Goal: Task Accomplishment & Management: Use online tool/utility

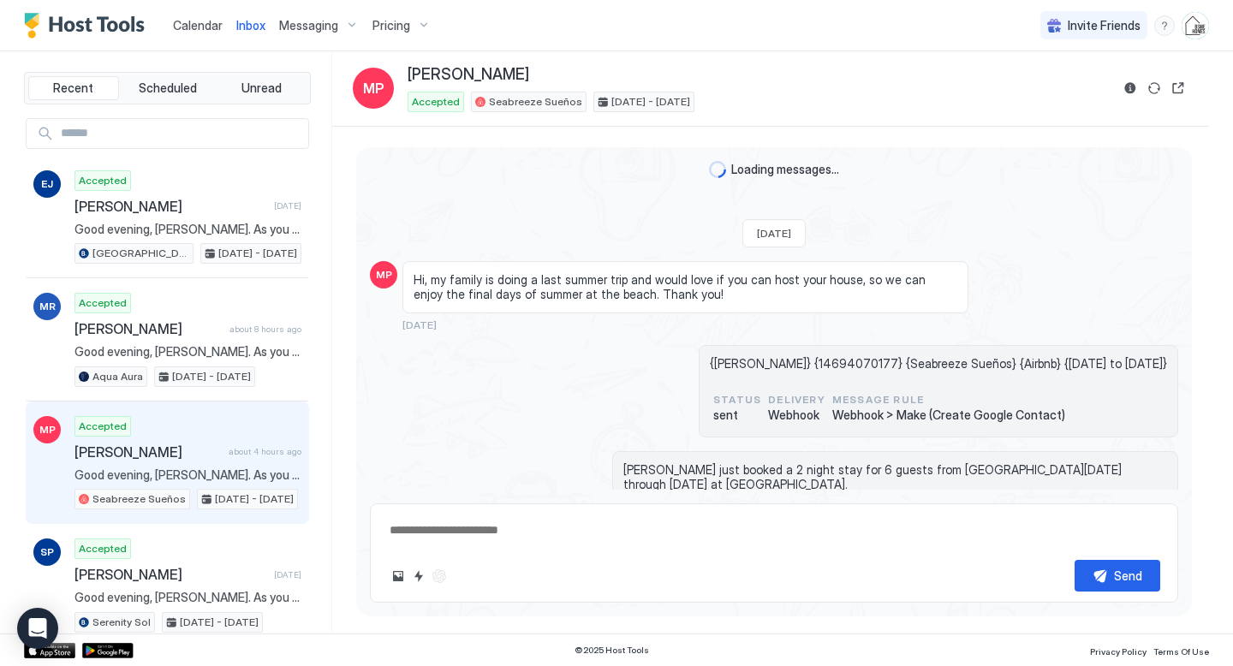
scroll to position [5201, 0]
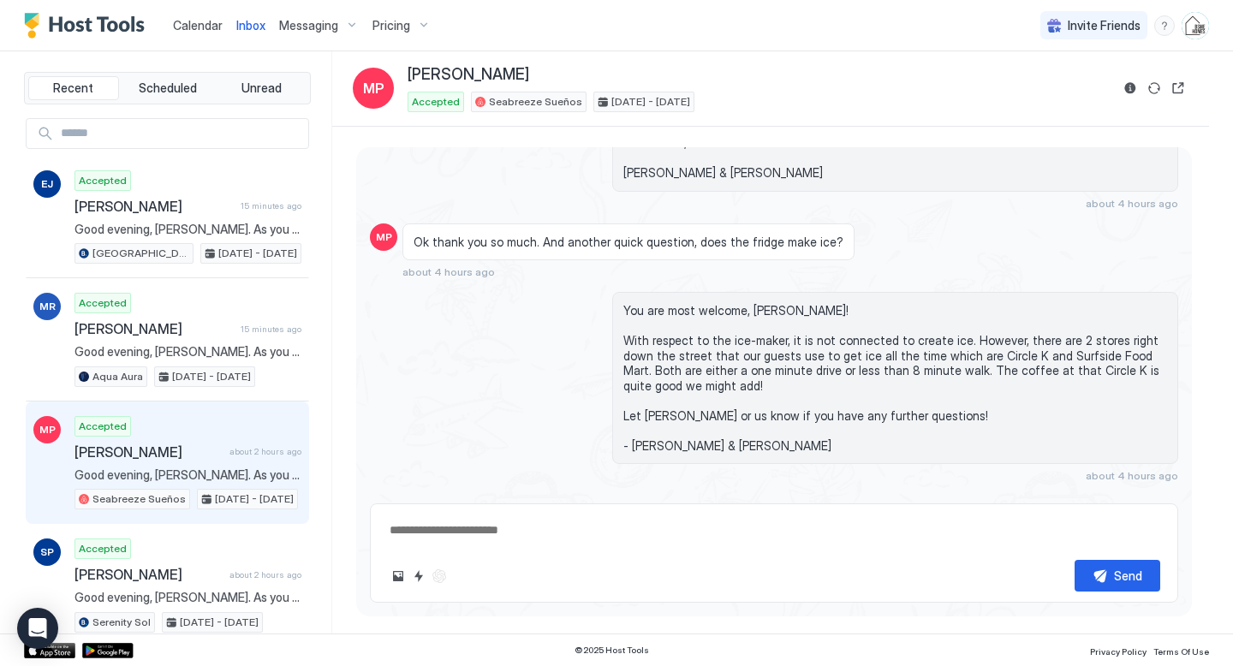
click at [205, 32] on span "Calendar" at bounding box center [198, 25] width 50 height 15
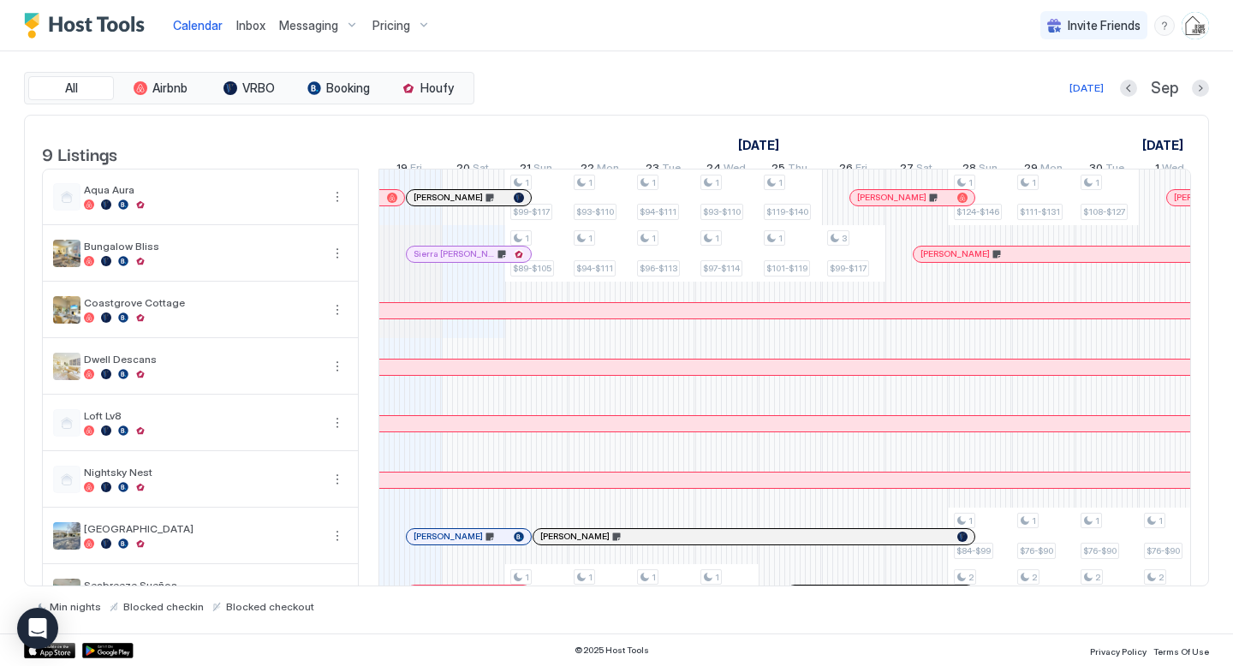
scroll to position [0, 946]
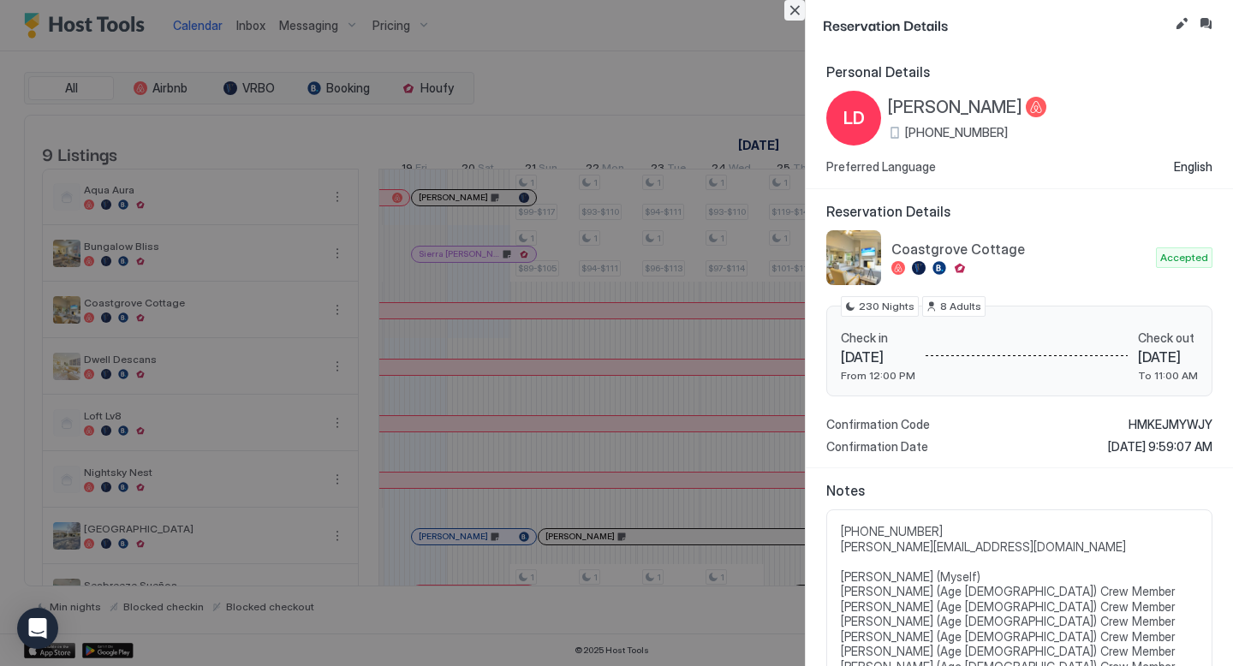
click at [798, 9] on button "Close" at bounding box center [794, 10] width 21 height 21
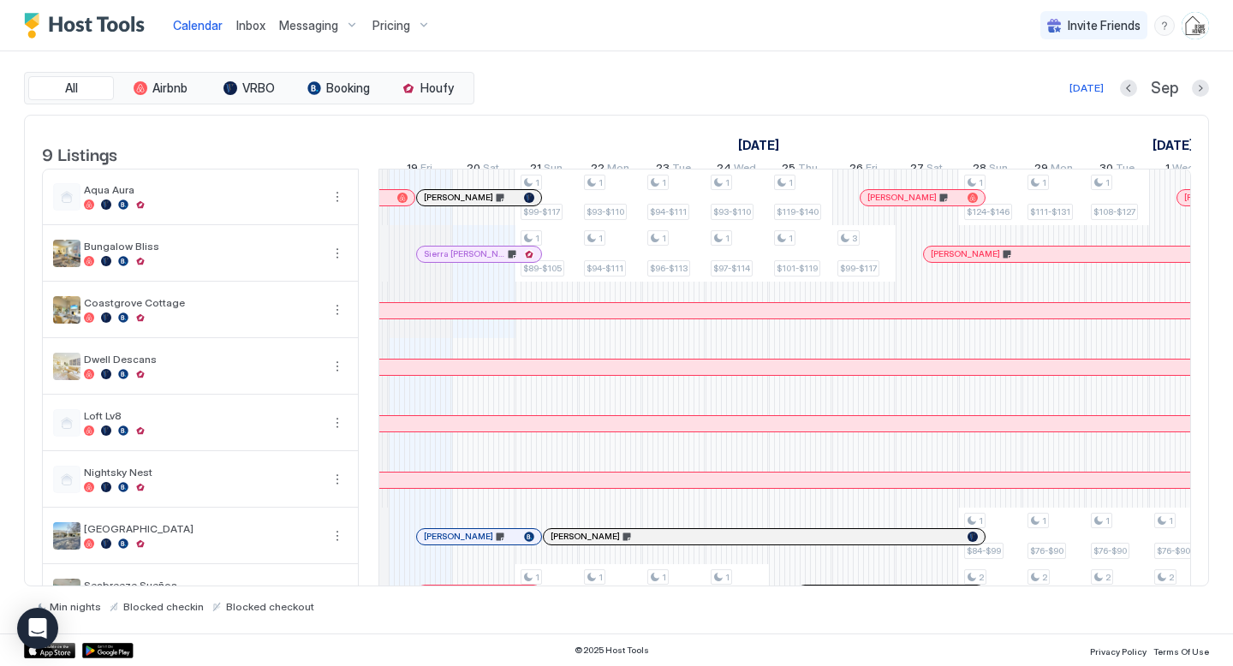
scroll to position [38, 0]
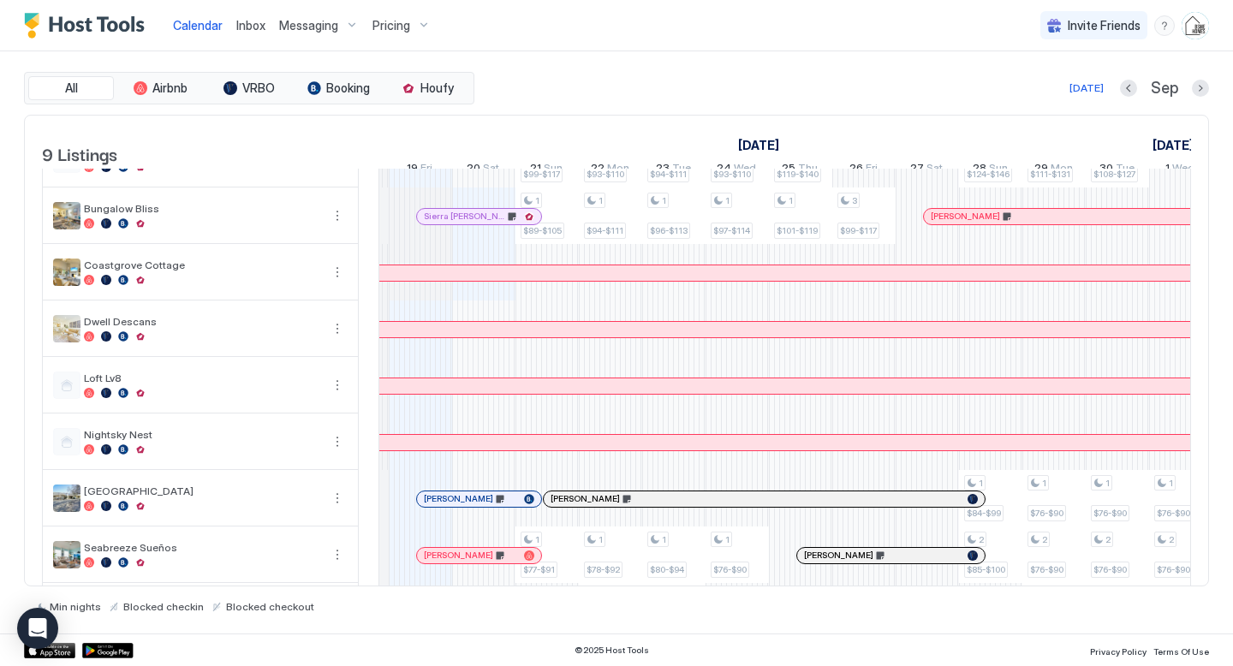
click at [1190, 36] on img "User profile" at bounding box center [1194, 25] width 27 height 27
click at [1118, 105] on div "Settings" at bounding box center [1098, 96] width 217 height 30
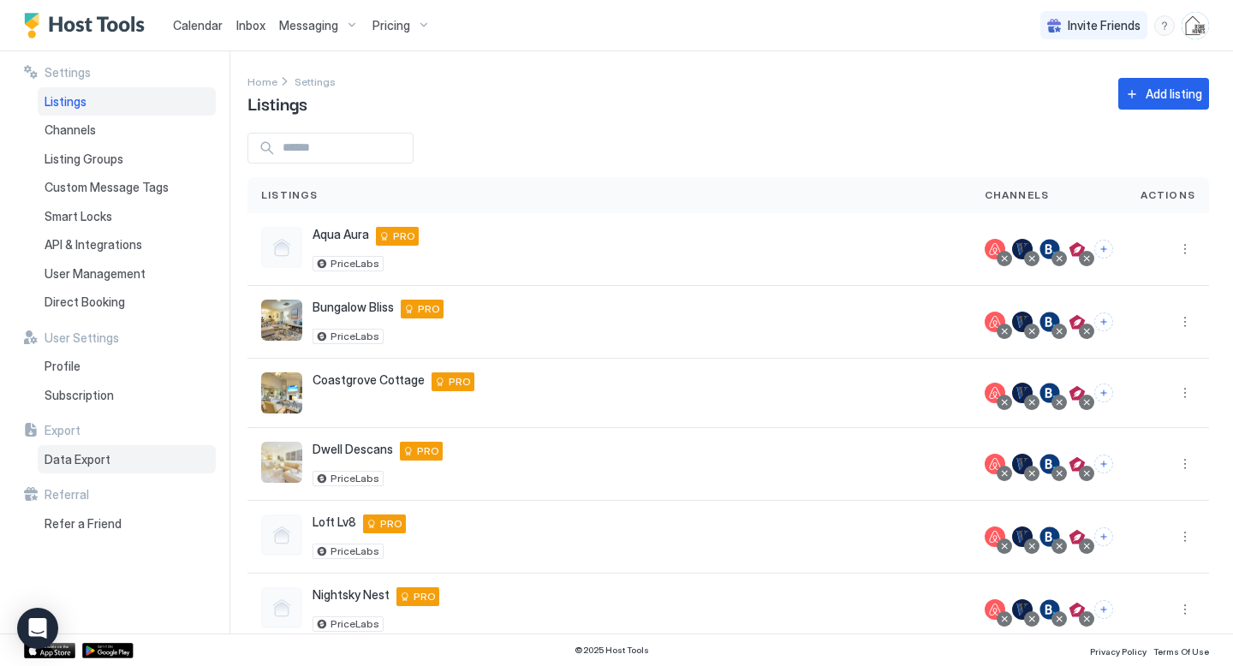
click at [137, 464] on div "Data Export" at bounding box center [127, 459] width 178 height 29
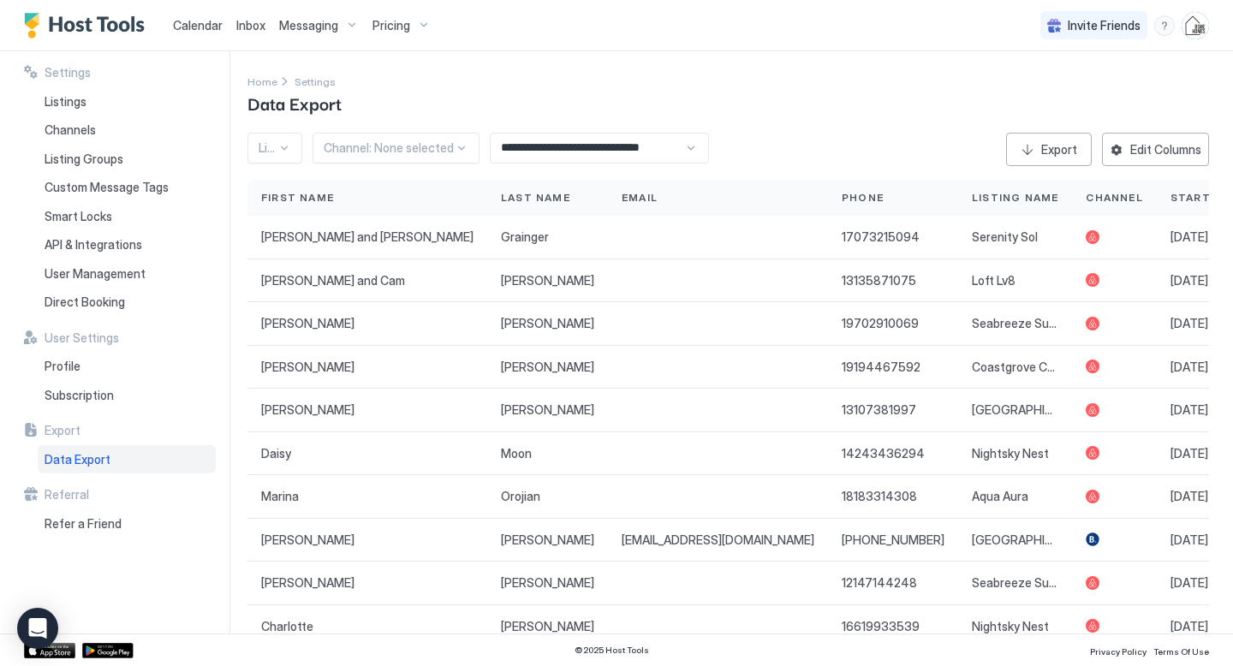
click at [566, 151] on input "**********" at bounding box center [586, 148] width 193 height 29
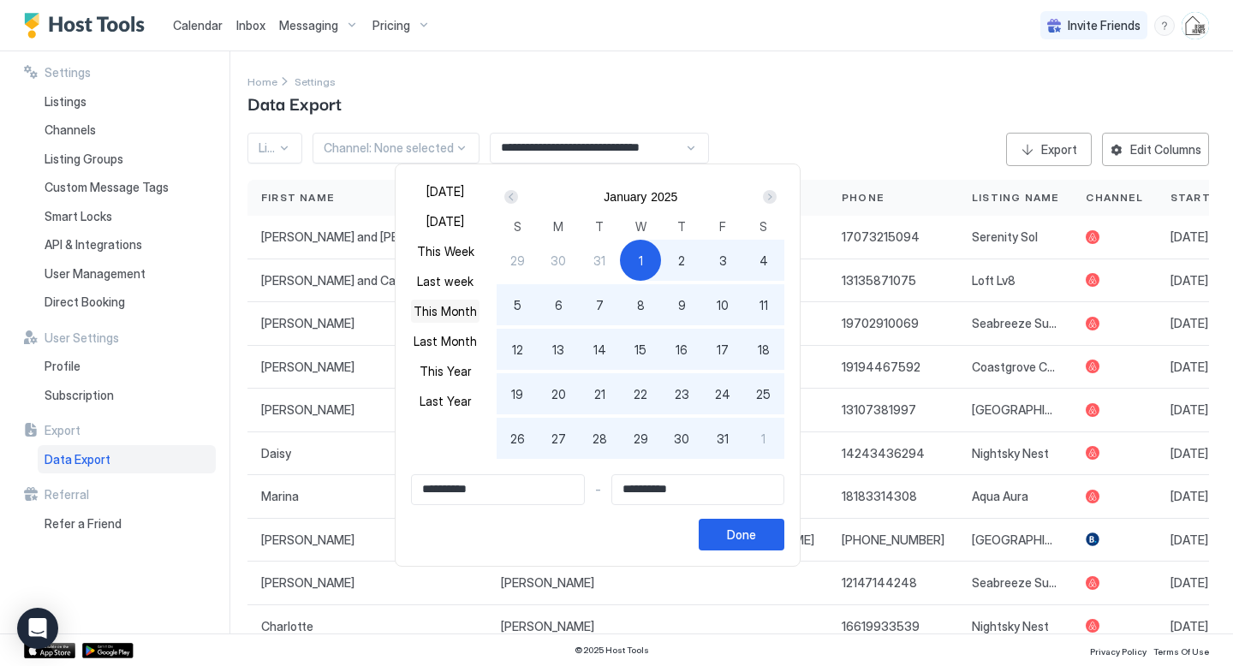
click at [451, 305] on button "This Month" at bounding box center [445, 311] width 68 height 23
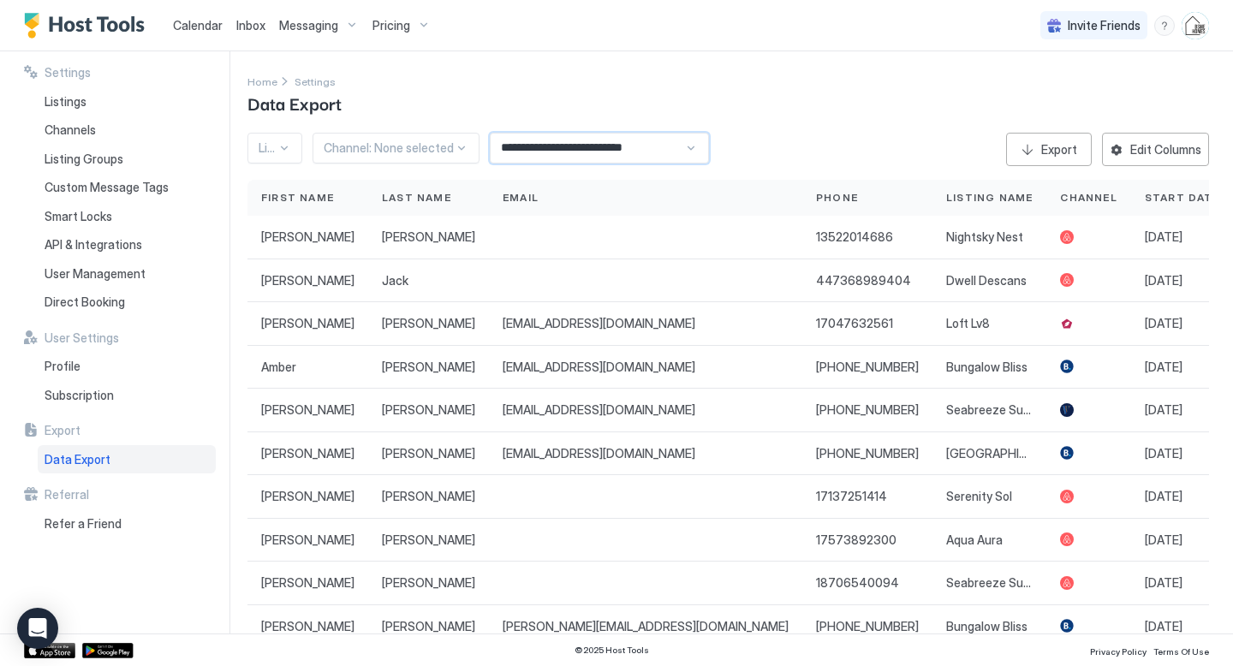
click at [571, 146] on input "**********" at bounding box center [586, 148] width 193 height 29
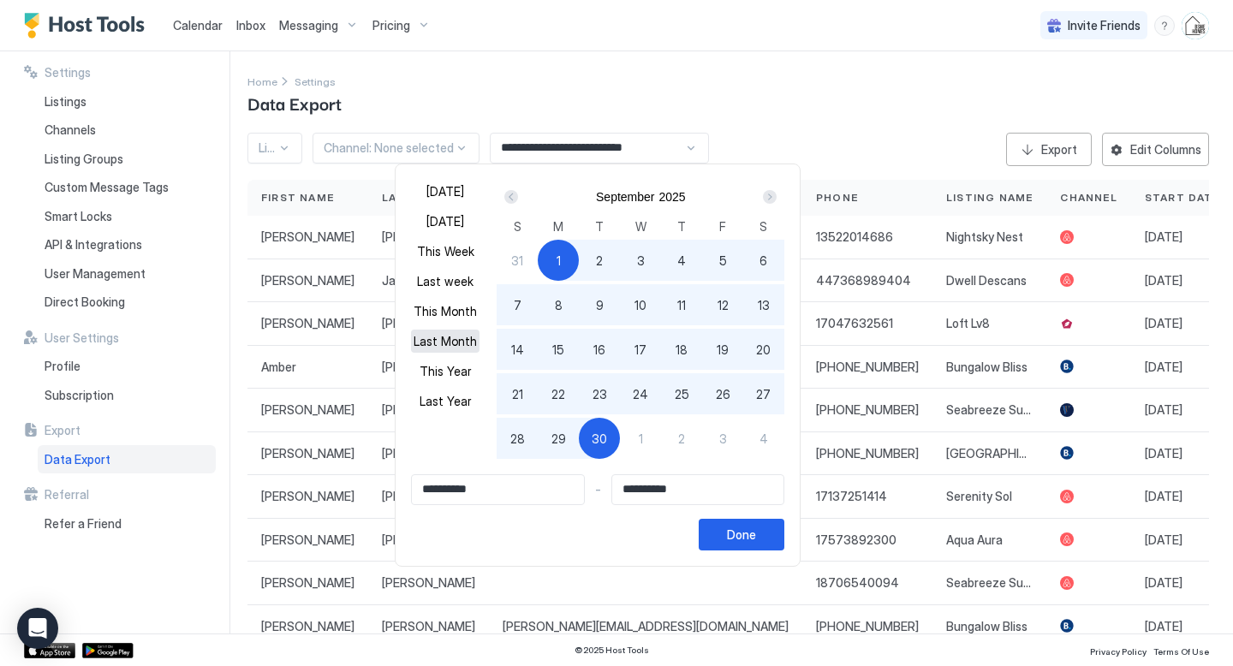
click at [447, 344] on button "Last Month" at bounding box center [445, 341] width 68 height 23
type input "**********"
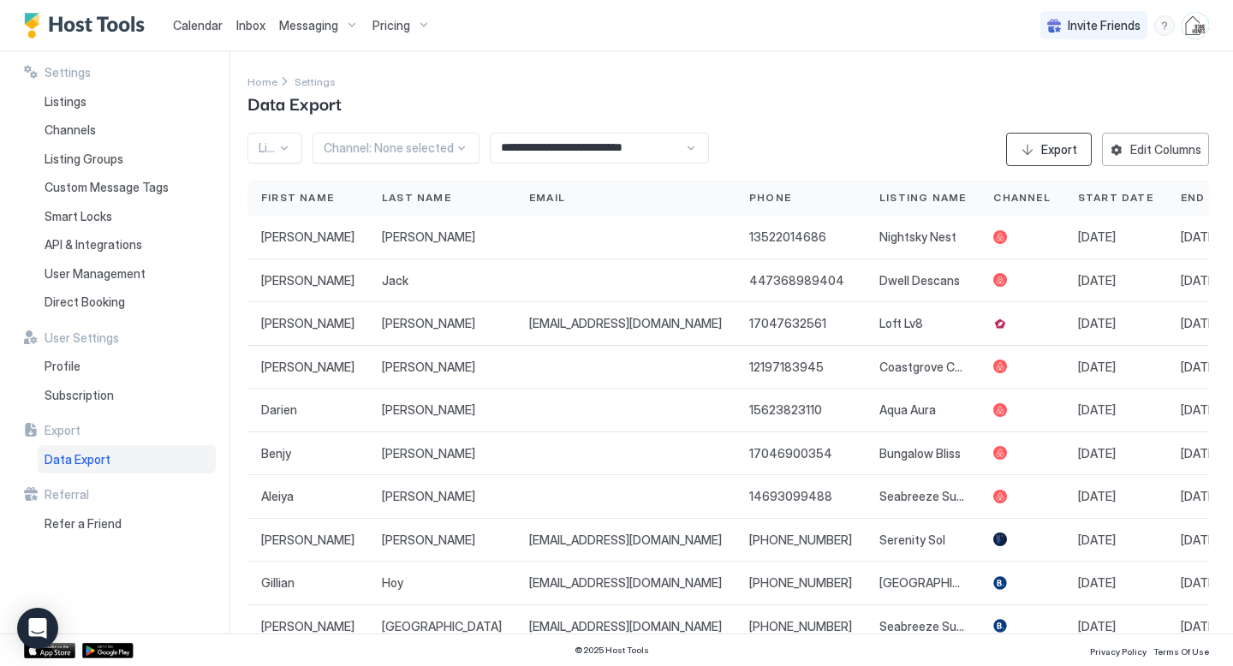
click at [1051, 147] on div "Export" at bounding box center [1059, 149] width 36 height 18
click at [207, 18] on span "Calendar" at bounding box center [198, 25] width 50 height 15
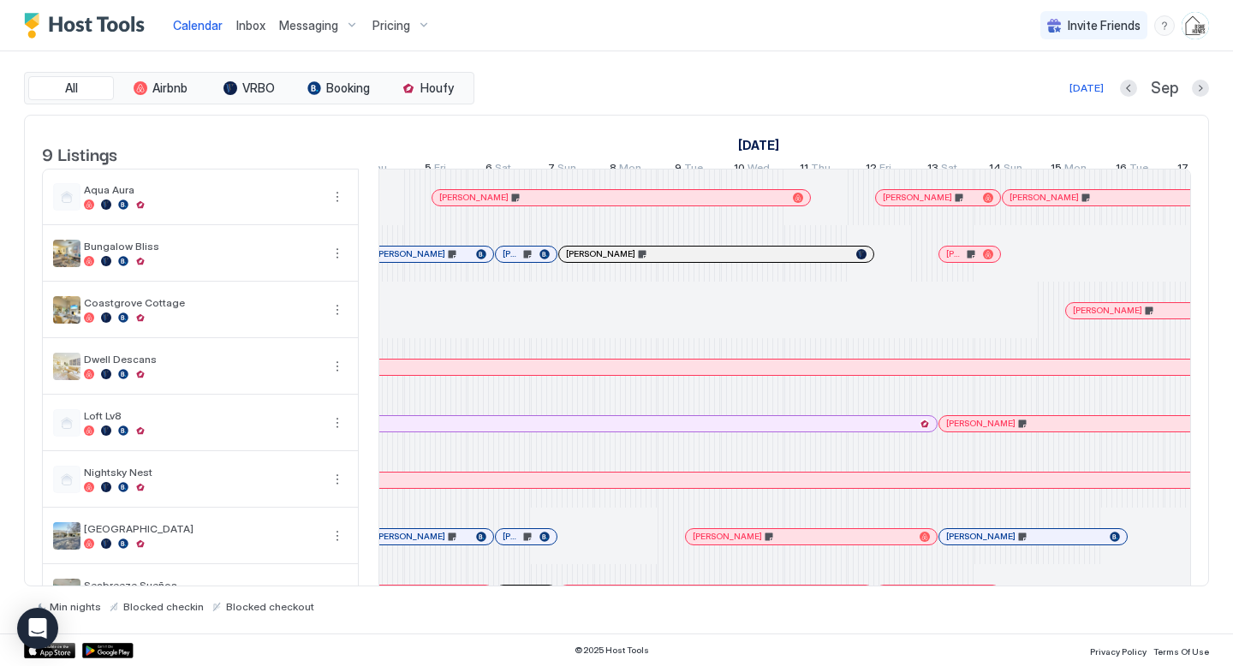
scroll to position [0, 1089]
